Goal: Transaction & Acquisition: Purchase product/service

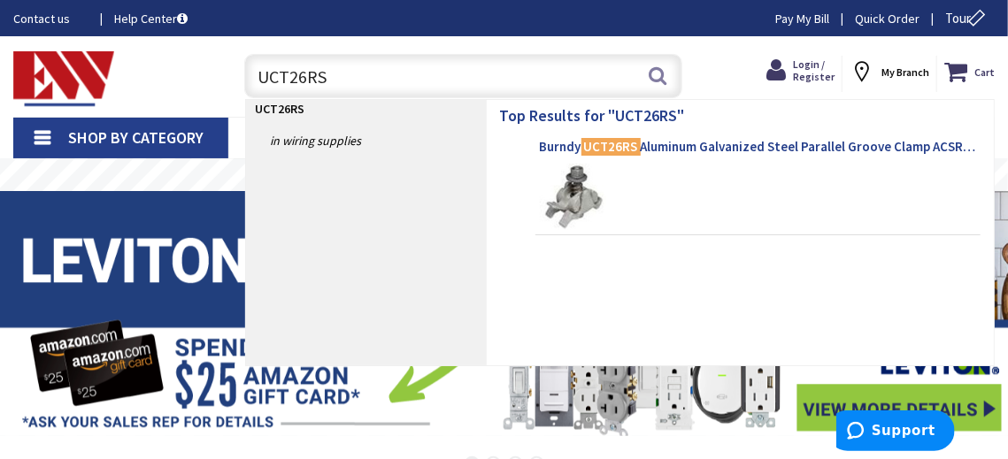
type input "UCT26RS"
click at [640, 142] on span "Burndy UCT26RS Aluminum Galvanized Steel Parallel Groove Clamp ACSR Size Range:…" at bounding box center [758, 147] width 436 height 18
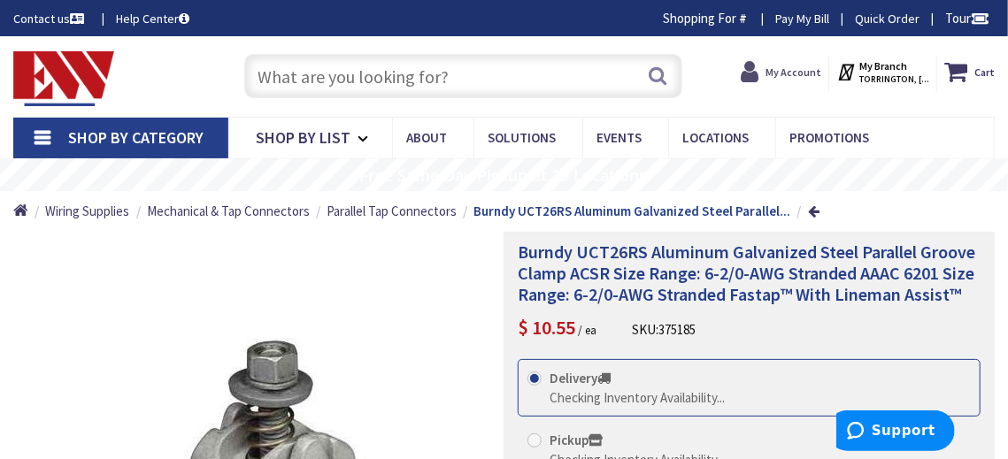
click at [788, 72] on strong "My Account" at bounding box center [793, 71] width 56 height 13
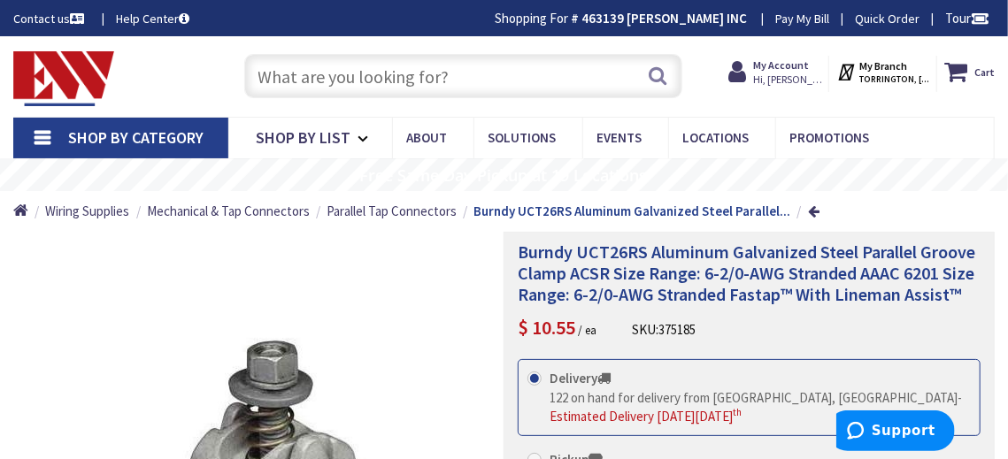
click at [449, 91] on input "text" at bounding box center [463, 76] width 438 height 44
paste input "UCT26RS"
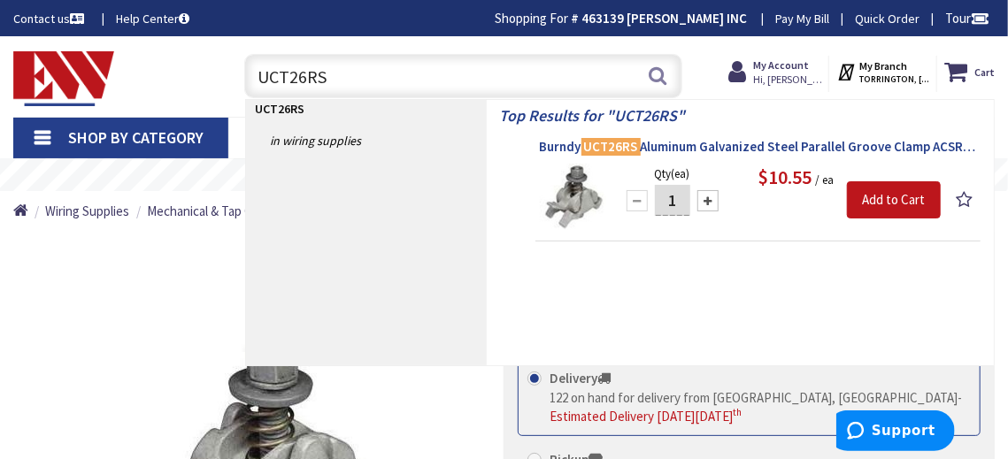
type input "UCT26RS"
click at [635, 140] on mark "UCT26RS" at bounding box center [610, 146] width 59 height 22
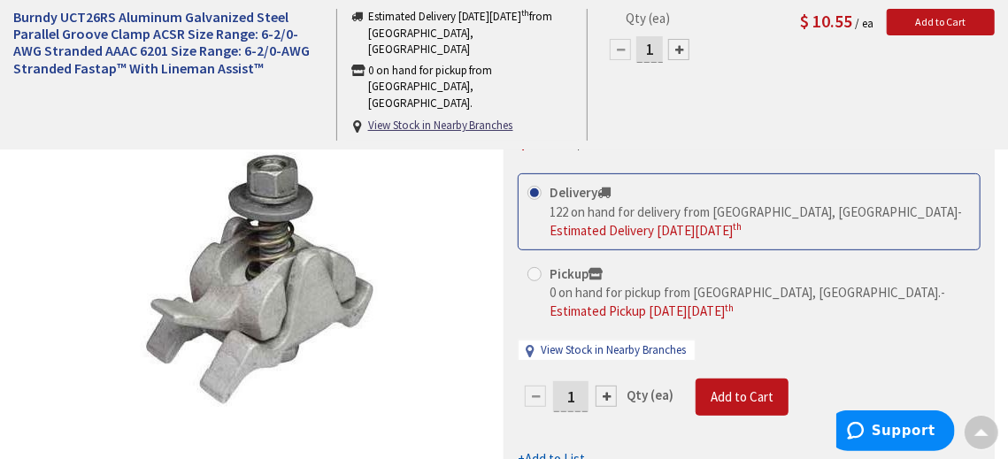
scroll to position [265, 0]
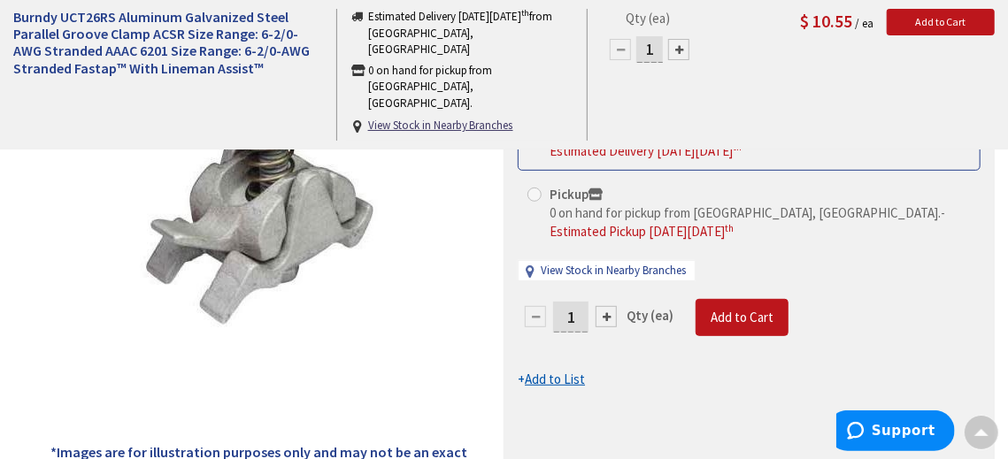
click at [902, 326] on div "1 Qty (ea) Add to Cart" at bounding box center [748, 325] width 463 height 53
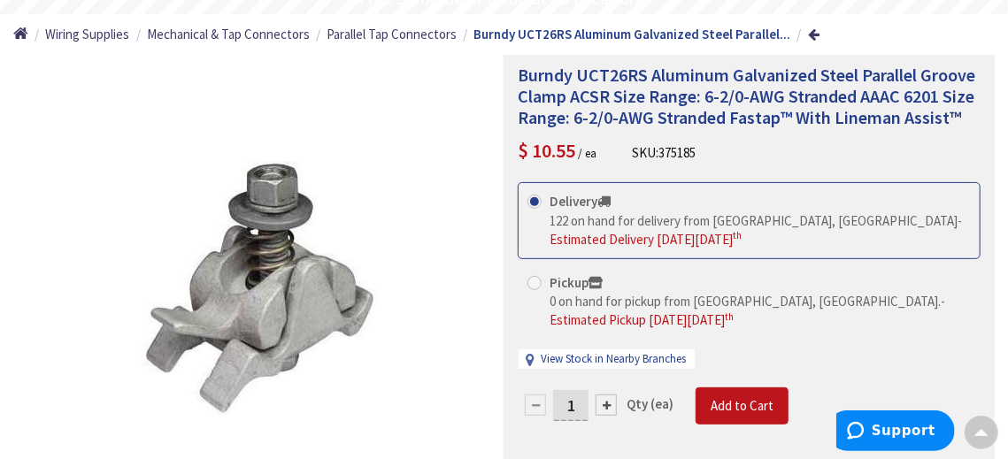
scroll to position [0, 0]
